Goal: Information Seeking & Learning: Find specific page/section

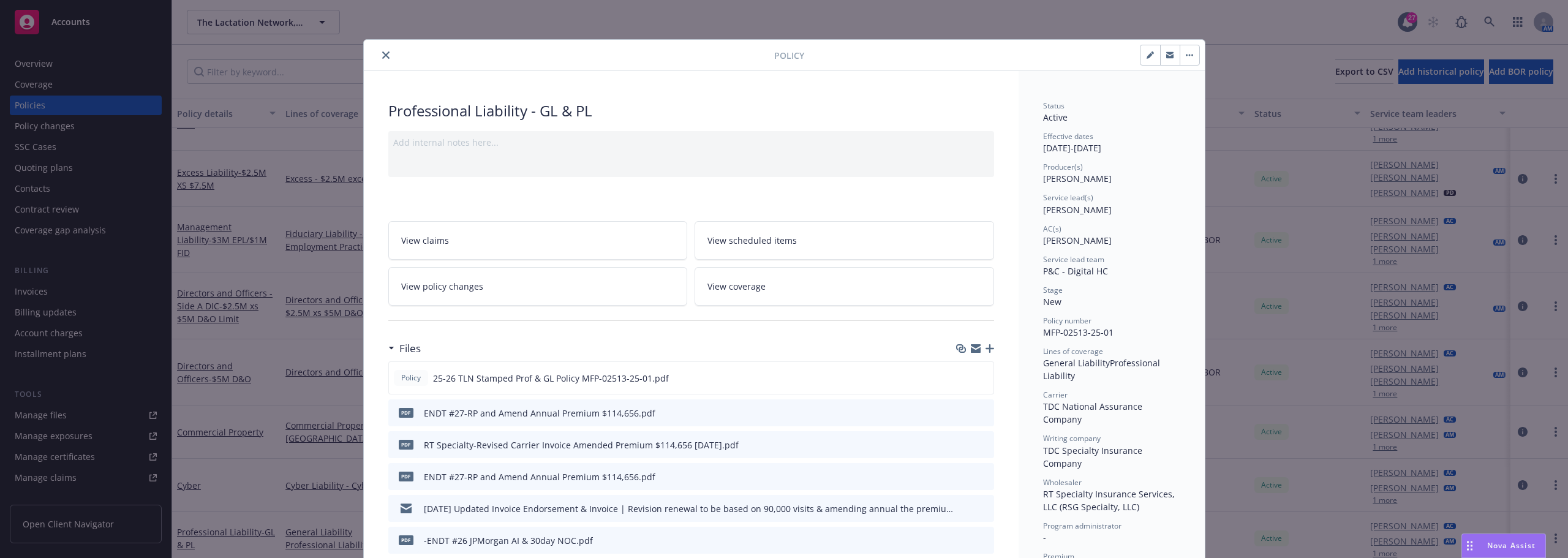
click at [374, 61] on div at bounding box center [571, 55] width 406 height 15
click at [382, 56] on icon "close" at bounding box center [386, 55] width 7 height 7
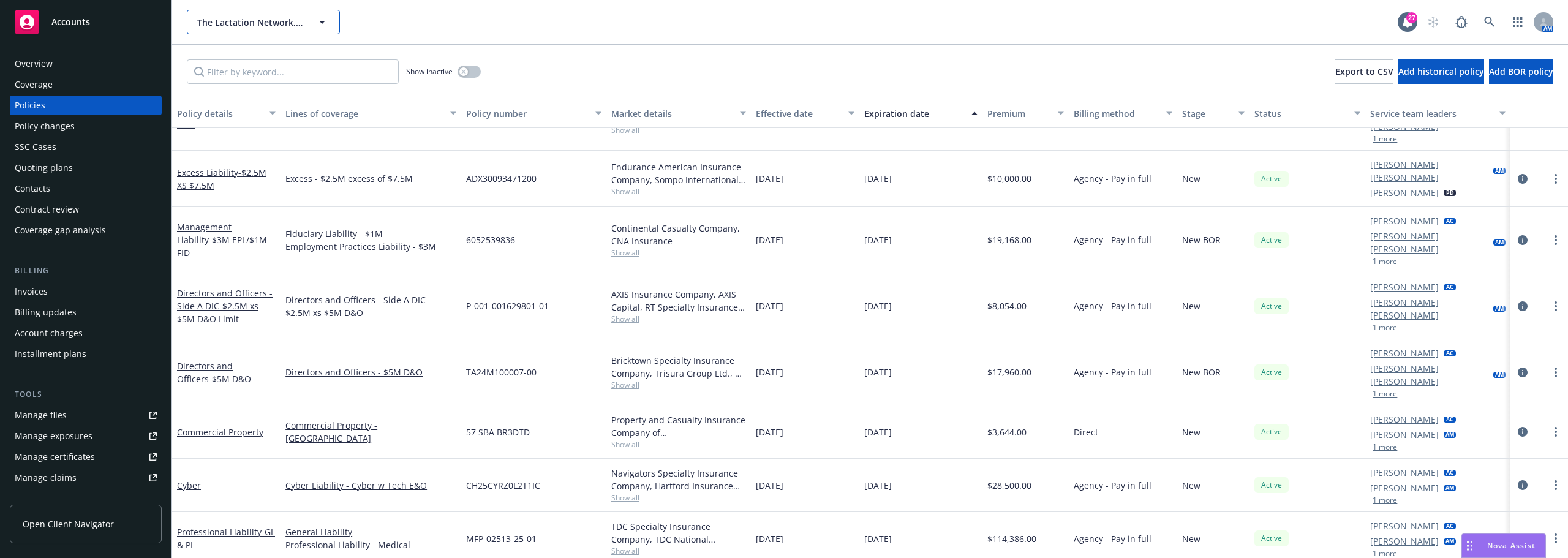
click at [259, 27] on span "The Lactation Network, LLC" at bounding box center [250, 22] width 106 height 13
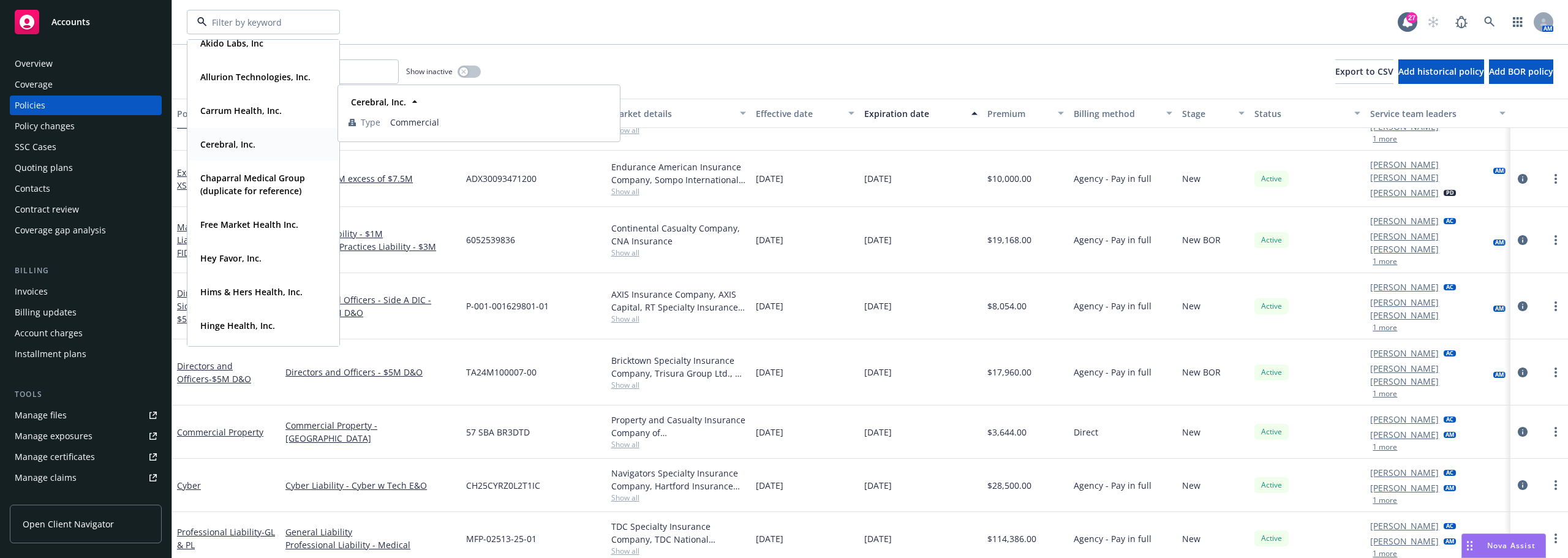
scroll to position [122, 0]
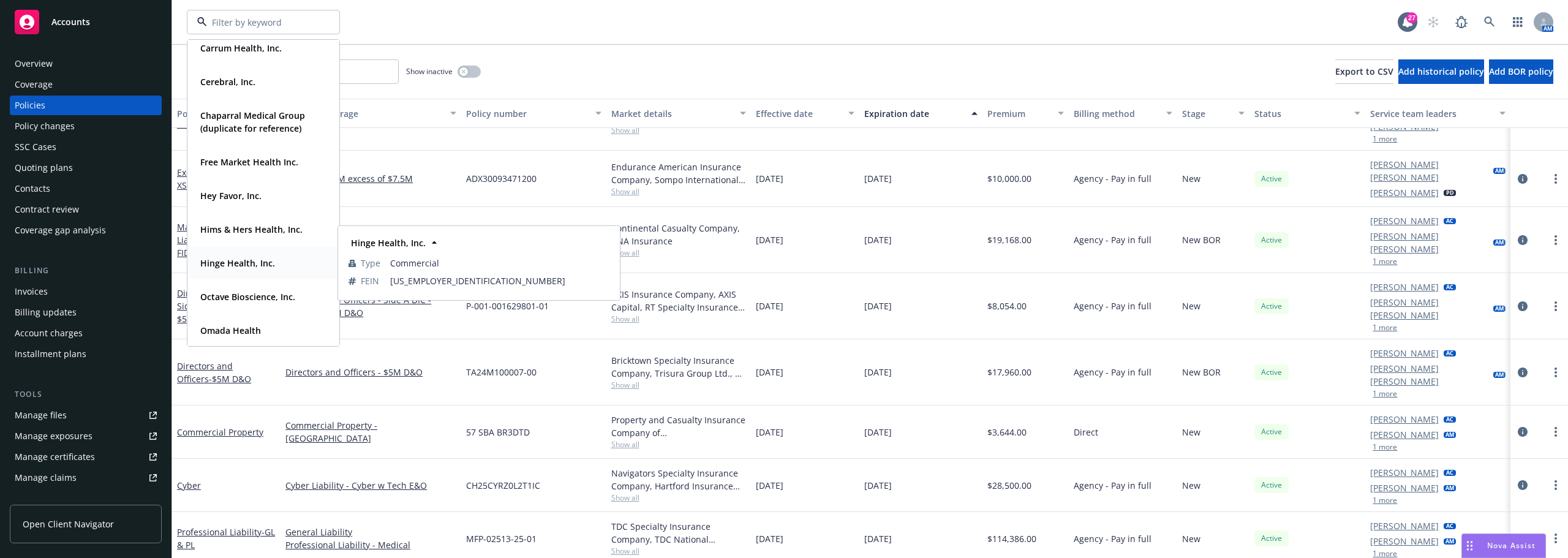
click at [219, 262] on strong "Hinge Health, Inc." at bounding box center [237, 263] width 75 height 12
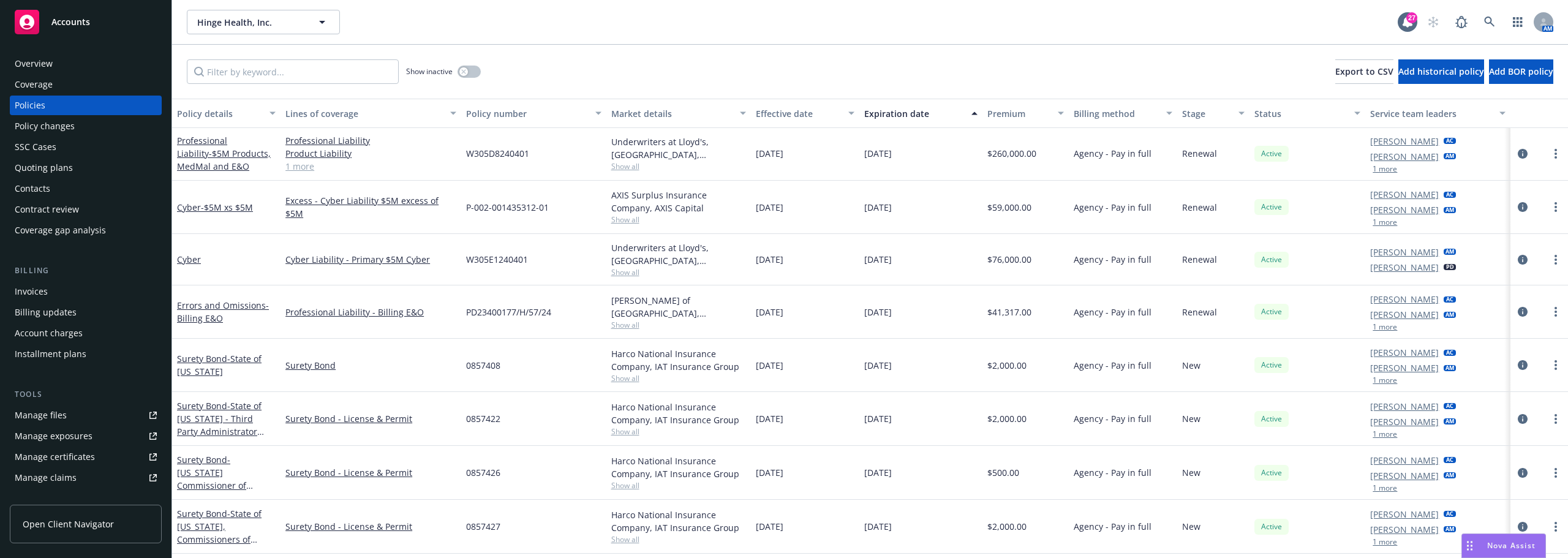
scroll to position [674, 0]
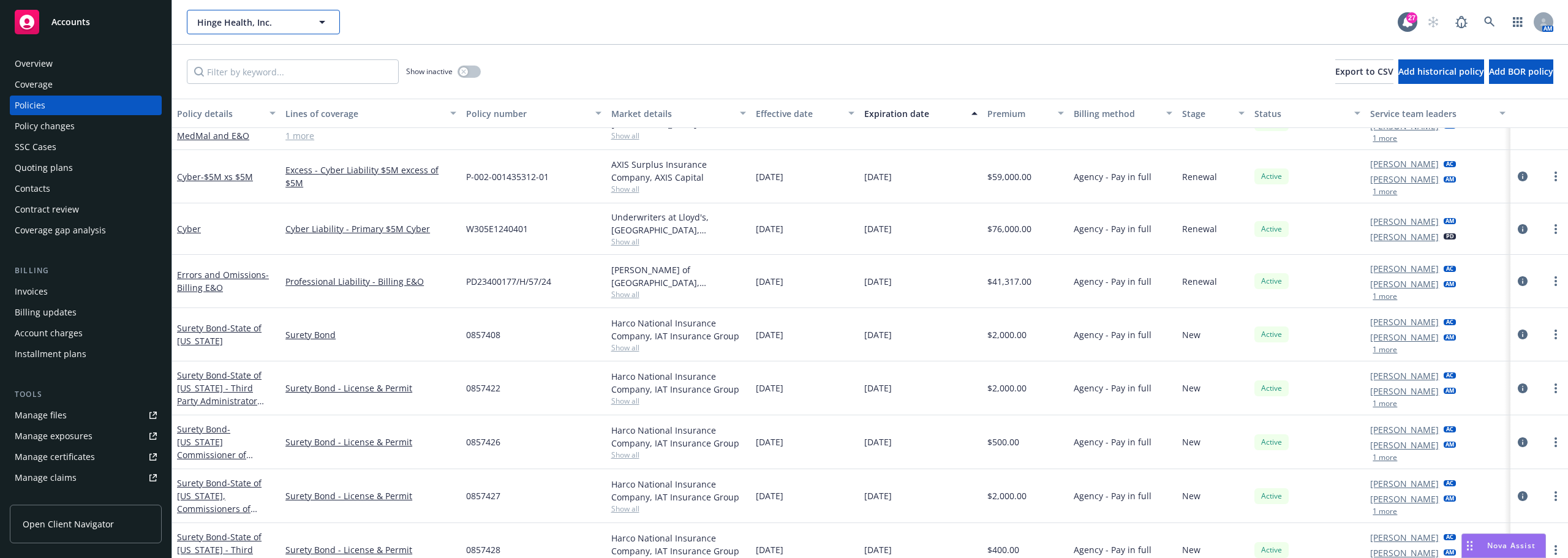
click at [290, 18] on span "Hinge Health, Inc." at bounding box center [250, 22] width 106 height 13
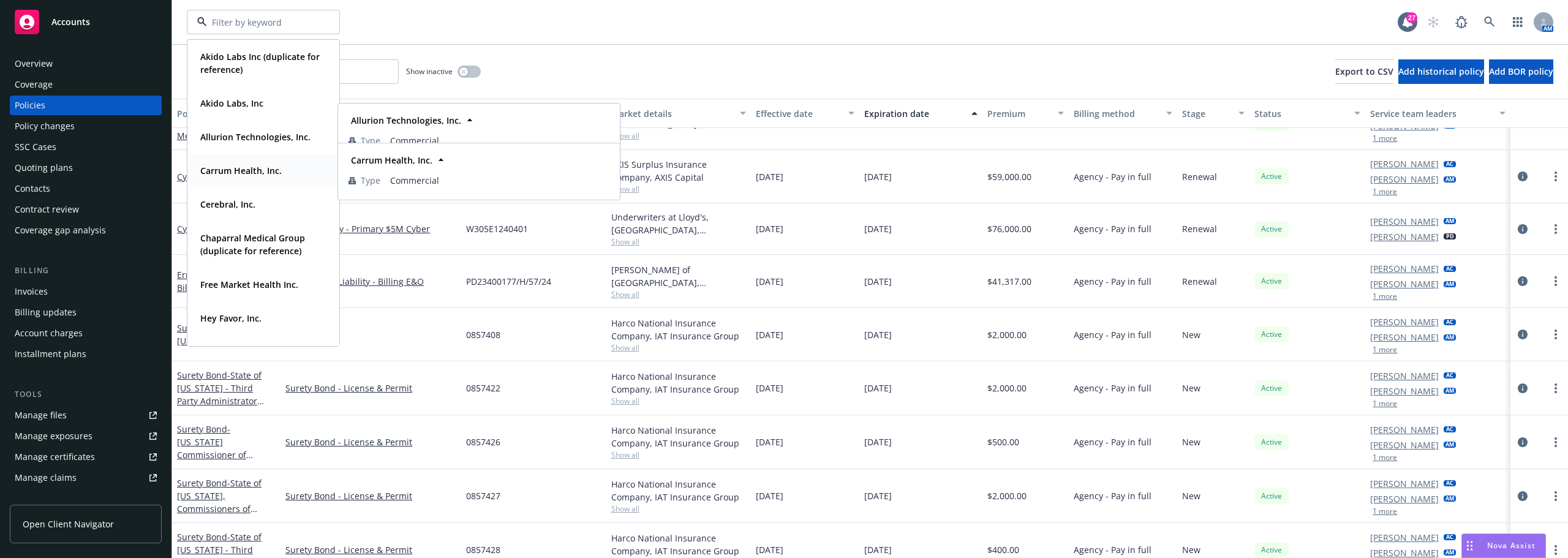
click at [249, 169] on strong "Carrum Health, Inc." at bounding box center [241, 171] width 82 height 12
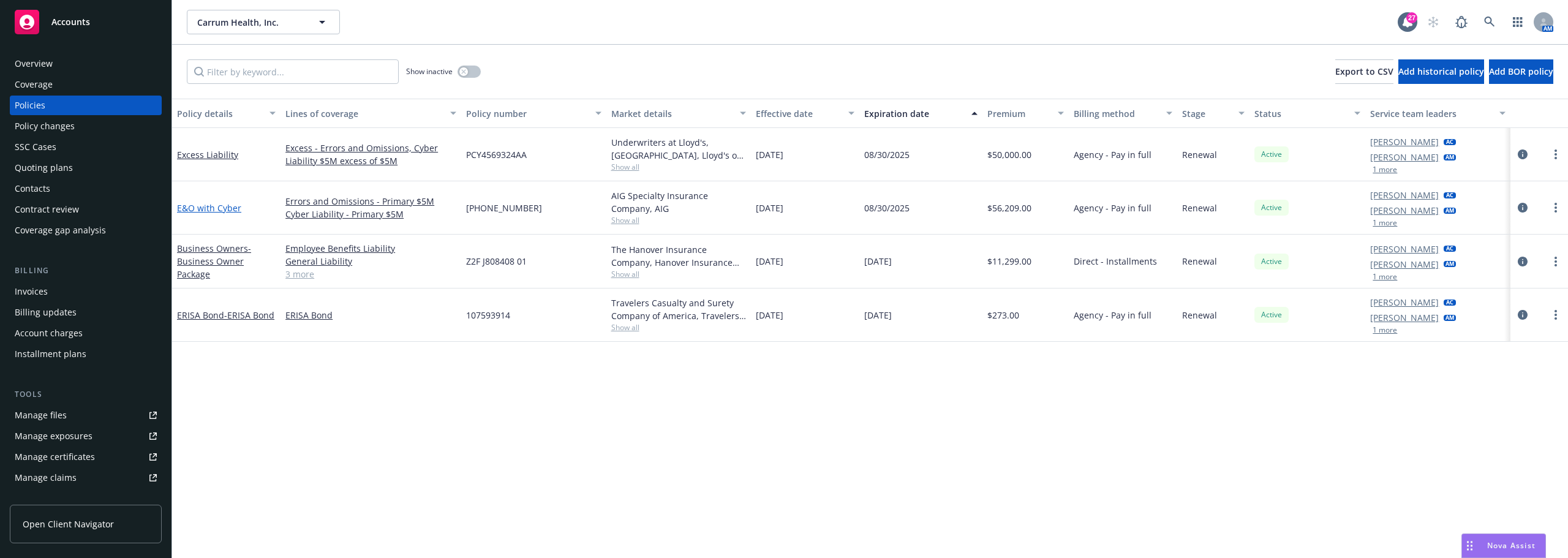
click at [215, 208] on link "E&O with Cyber" at bounding box center [209, 208] width 64 height 12
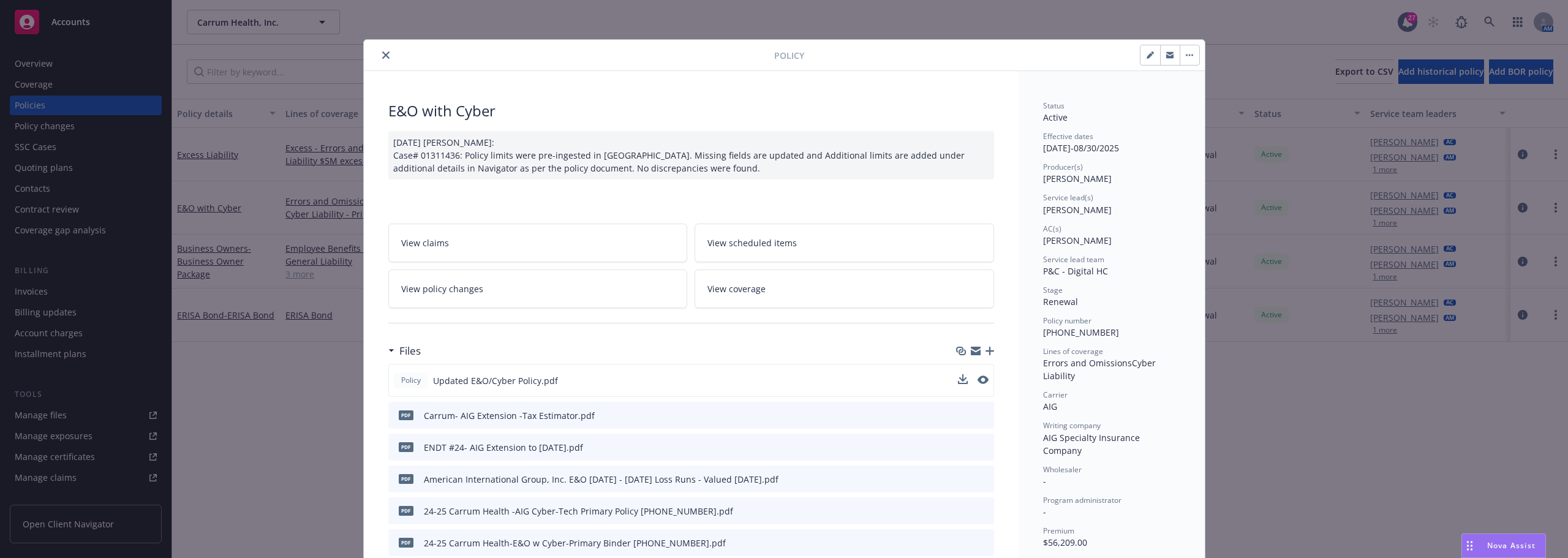
click at [978, 384] on button at bounding box center [983, 380] width 11 height 13
click at [982, 381] on button "preview file" at bounding box center [982, 379] width 14 height 11
